Goal: Task Accomplishment & Management: Manage account settings

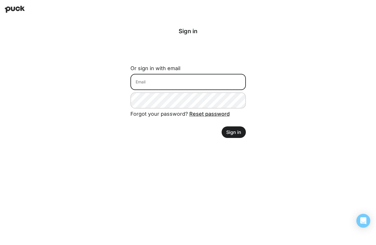
click at [142, 79] on input at bounding box center [189, 82] width 116 height 16
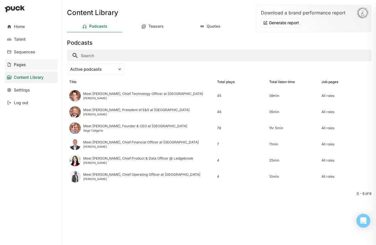
click at [18, 65] on div "Pages" at bounding box center [20, 64] width 12 height 5
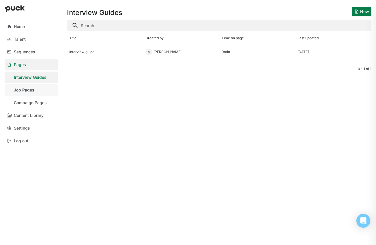
click at [31, 89] on div "Job Pages" at bounding box center [24, 90] width 21 height 5
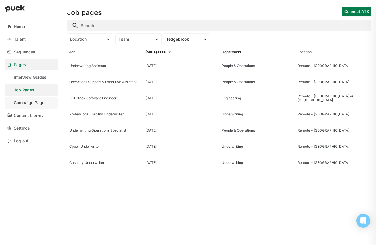
click at [29, 106] on link "Campaign Pages" at bounding box center [31, 103] width 53 height 12
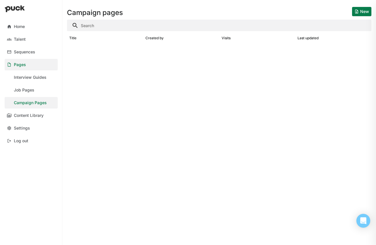
click at [366, 8] on button "New" at bounding box center [361, 11] width 19 height 9
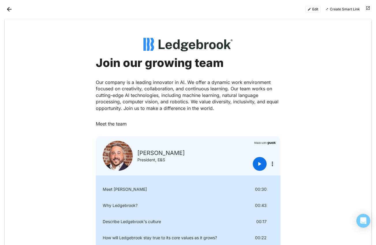
click at [161, 73] on div "Join our growing team Our company is a leading innovator in AI. We offer a dyna…" at bounding box center [188, 91] width 185 height 71
click at [139, 66] on strong "Join our growing team" at bounding box center [160, 63] width 128 height 14
click at [114, 61] on strong "Join our growing team" at bounding box center [160, 63] width 128 height 14
drag, startPoint x: 111, startPoint y: 61, endPoint x: 167, endPoint y: 62, distance: 56.1
click at [167, 62] on strong "Join our growing team" at bounding box center [160, 63] width 128 height 14
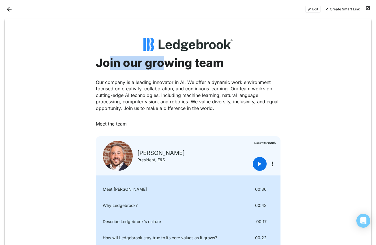
click at [339, 11] on button "Create Smart Link" at bounding box center [342, 9] width 39 height 7
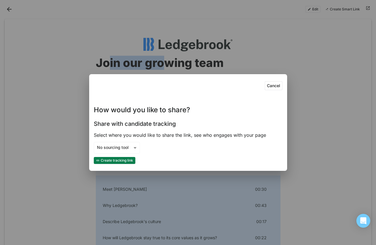
click at [276, 84] on button "Cancel" at bounding box center [274, 85] width 18 height 9
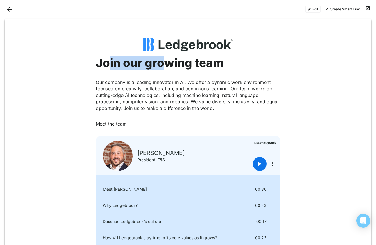
click at [313, 6] on button "Edit" at bounding box center [313, 9] width 15 height 7
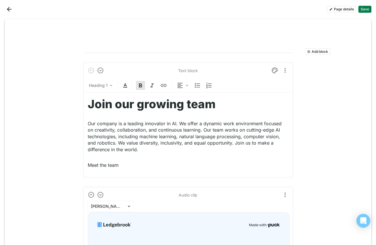
click at [8, 7] on button "Back" at bounding box center [9, 9] width 9 height 9
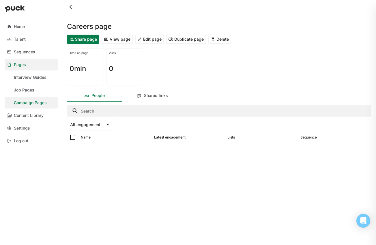
click at [112, 40] on button "View page" at bounding box center [117, 39] width 31 height 9
